Goal: Task Accomplishment & Management: Manage account settings

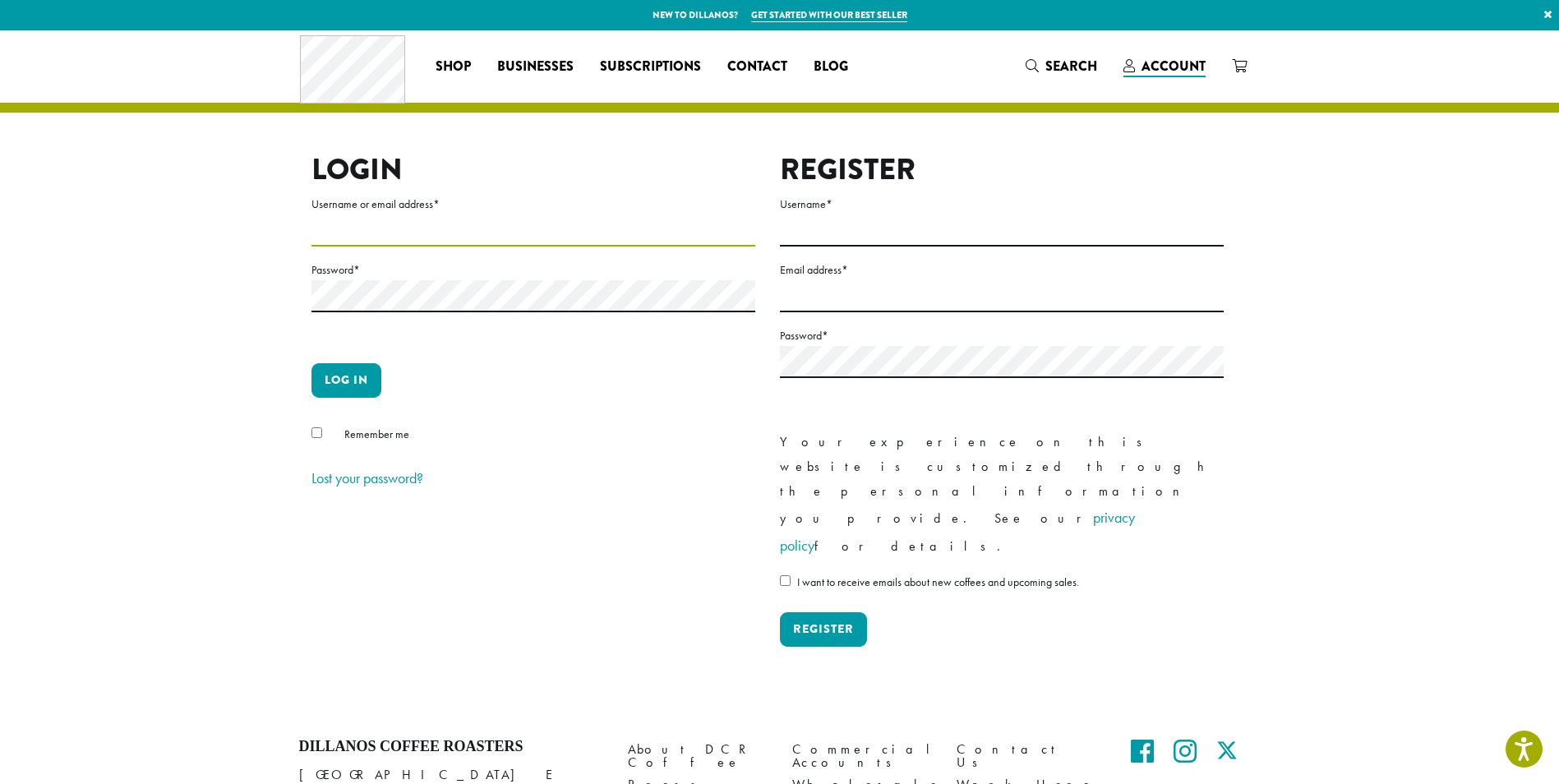
click at [483, 230] on input "Username or email address *" at bounding box center [533, 230] width 444 height 32
type input "**********"
click at [311, 363] on button "Log in" at bounding box center [346, 380] width 70 height 34
click at [325, 381] on button "Log in" at bounding box center [346, 380] width 70 height 34
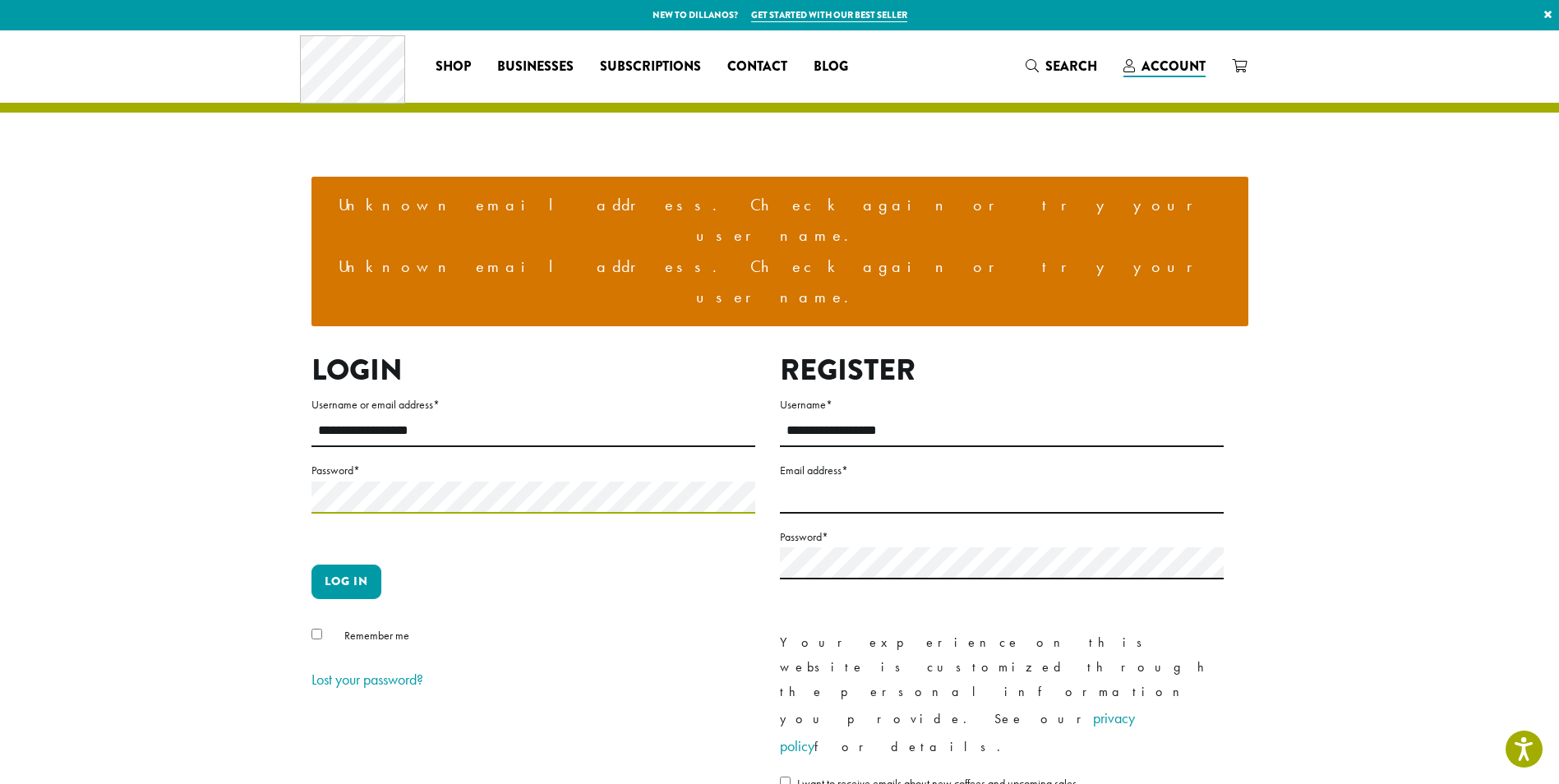
click at [311, 564] on button "Log in" at bounding box center [346, 582] width 70 height 34
click at [343, 564] on button "Log in" at bounding box center [346, 582] width 70 height 34
